Goal: Transaction & Acquisition: Purchase product/service

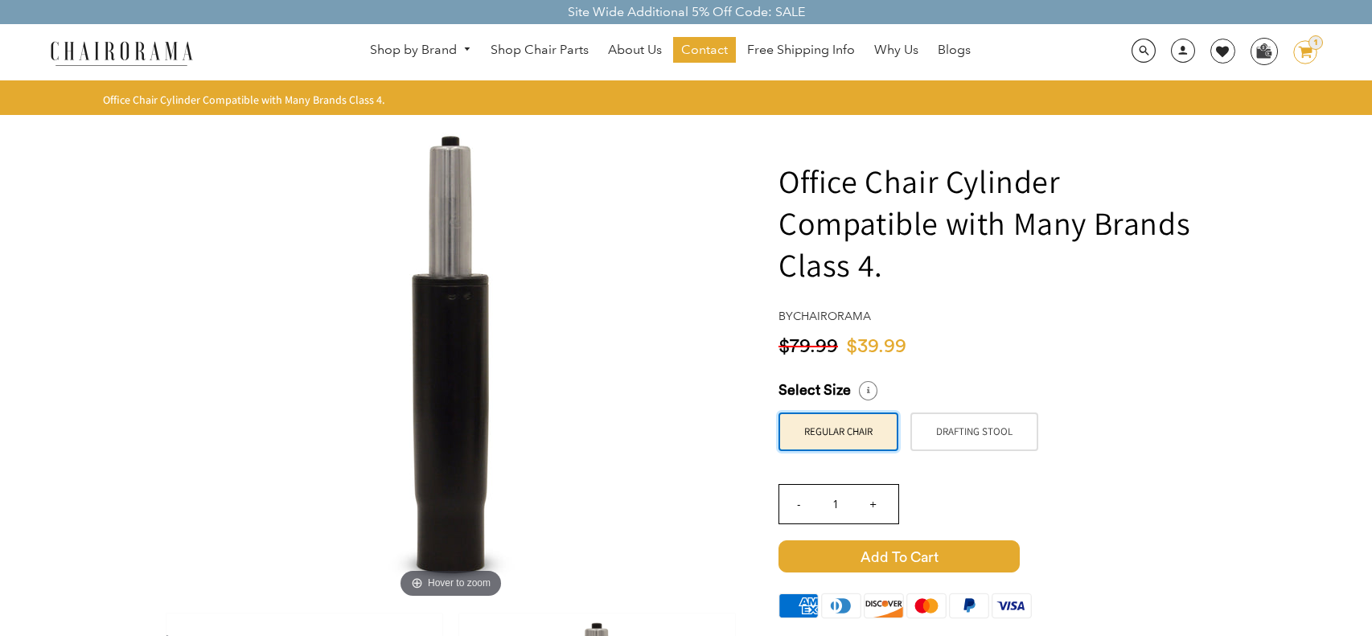
scroll to position [103, 0]
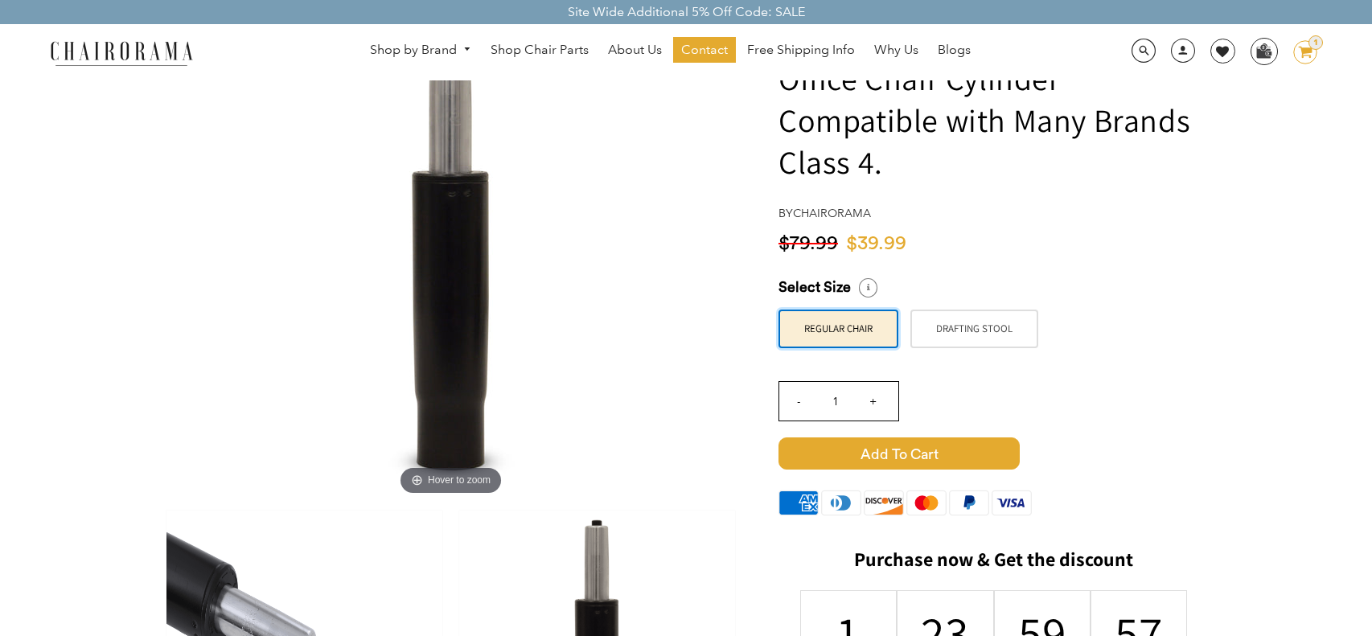
click at [977, 447] on span "Add to Cart" at bounding box center [898, 453] width 241 height 32
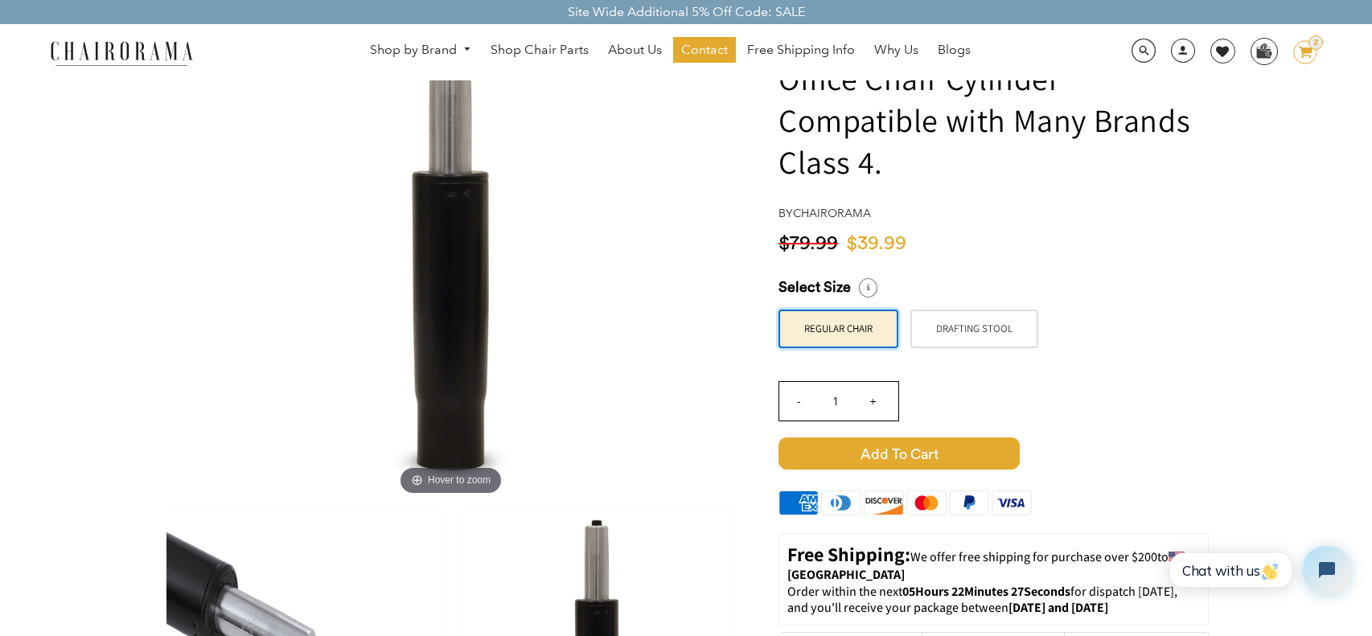
click at [1307, 55] on icon "image/svg+xml Layer 1" at bounding box center [1305, 53] width 24 height 26
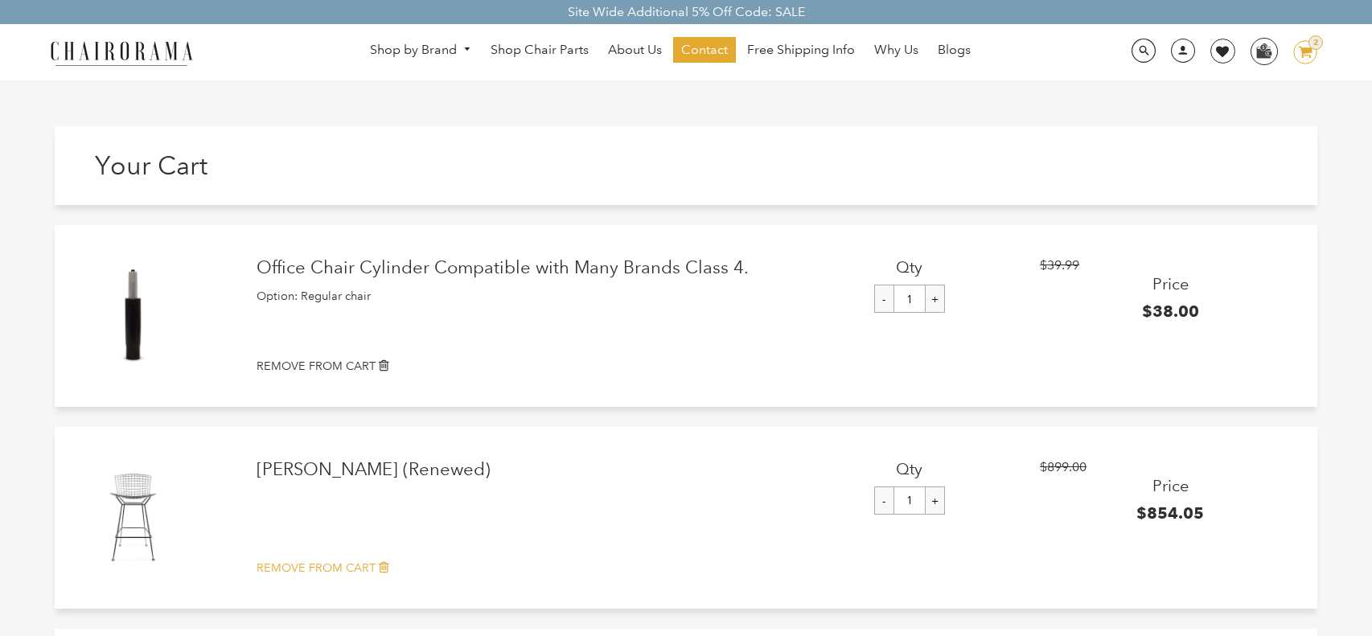
click at [381, 562] on icon at bounding box center [384, 566] width 10 height 13
